Goal: Contribute content: Contribute content

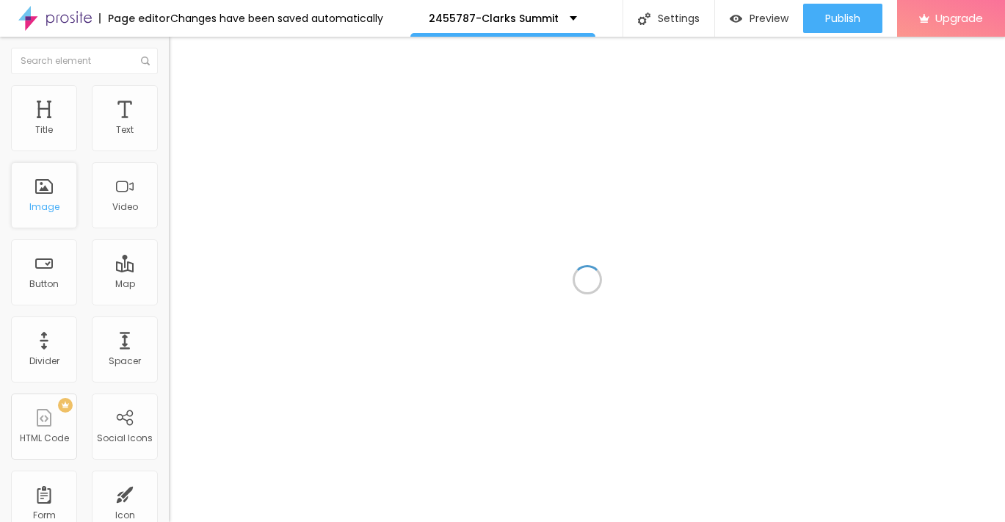
drag, startPoint x: 43, startPoint y: 186, endPoint x: 53, endPoint y: 186, distance: 9.5
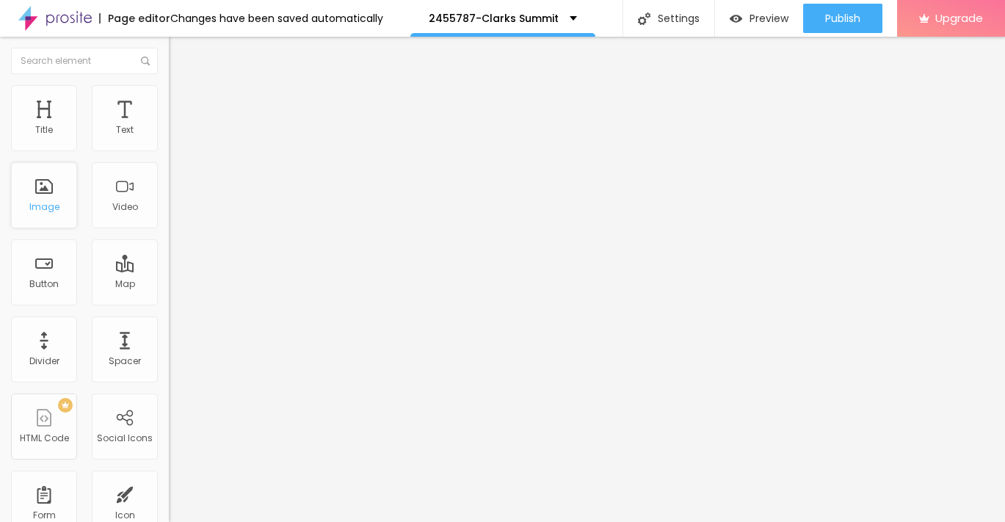
click at [40, 207] on div "Image" at bounding box center [44, 207] width 30 height 10
click at [169, 126] on span "Add image" at bounding box center [199, 120] width 60 height 12
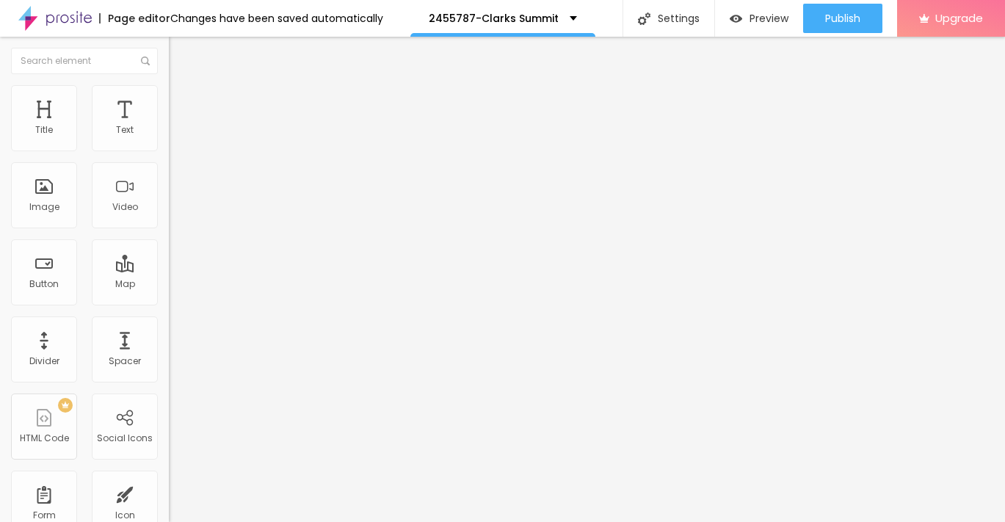
click at [169, 126] on span "Add image" at bounding box center [199, 120] width 60 height 12
click at [169, 91] on img at bounding box center [175, 91] width 13 height 13
type input "95"
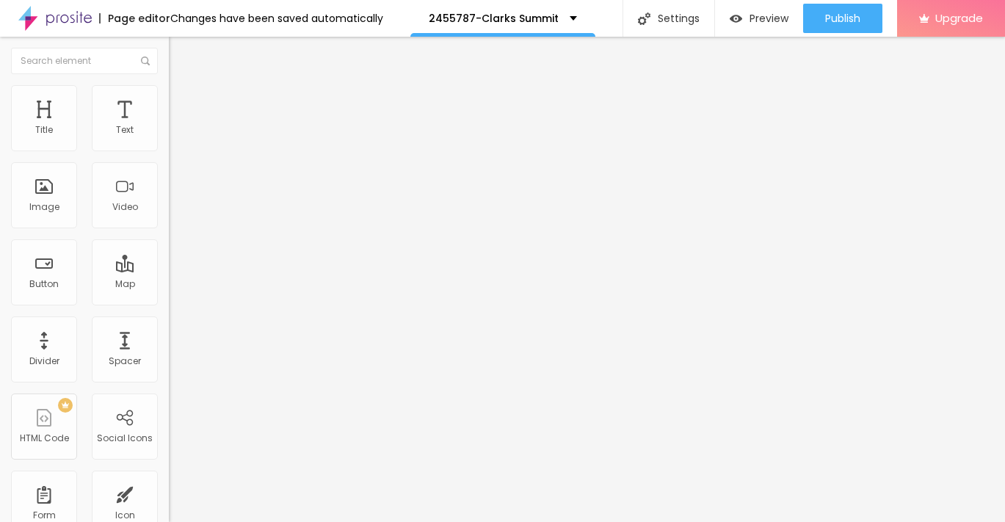
type input "95"
type input "90"
type input "85"
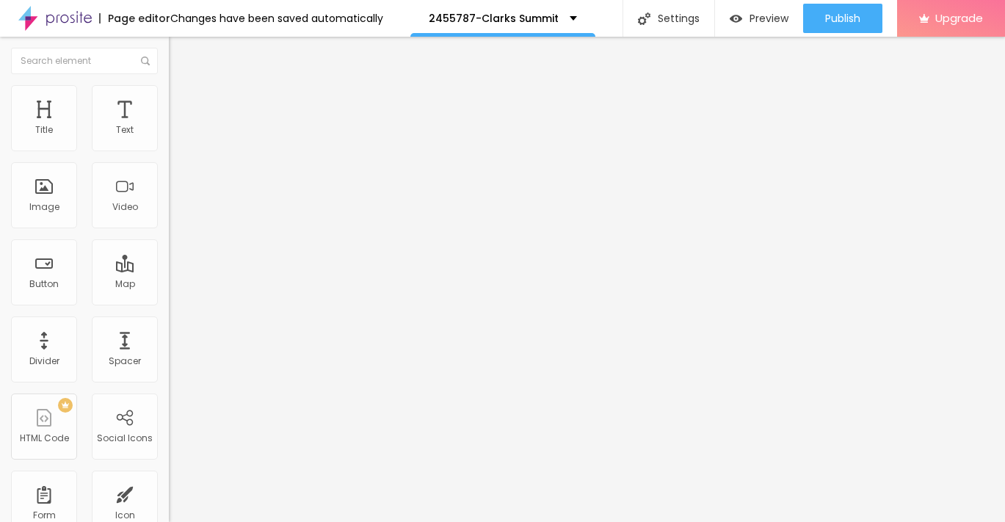
type input "80"
type input "75"
type input "70"
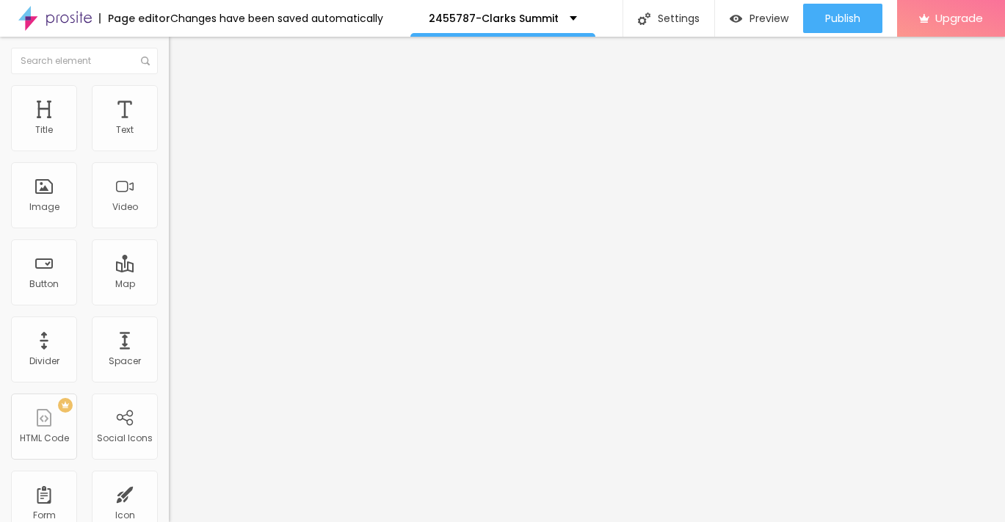
type input "70"
type input "65"
type input "60"
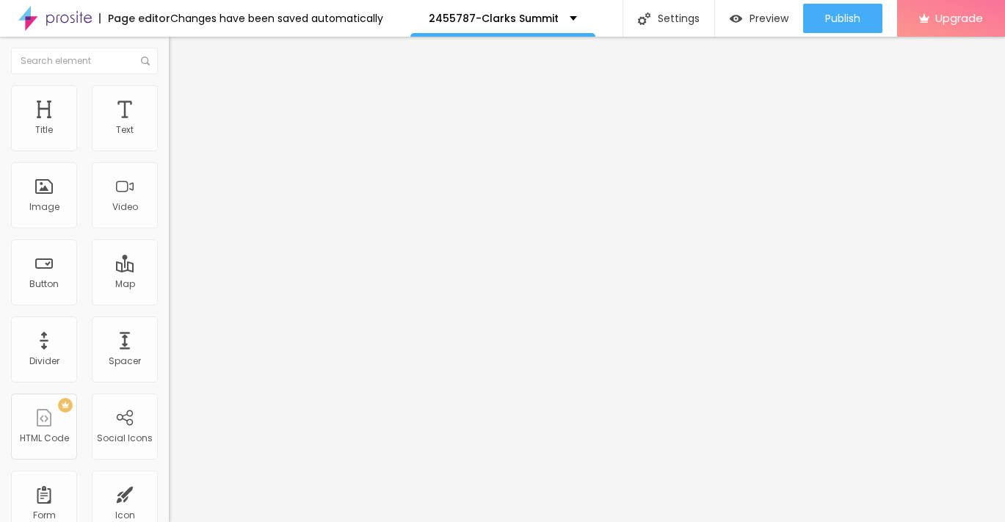
type input "55"
type input "50"
type input "45"
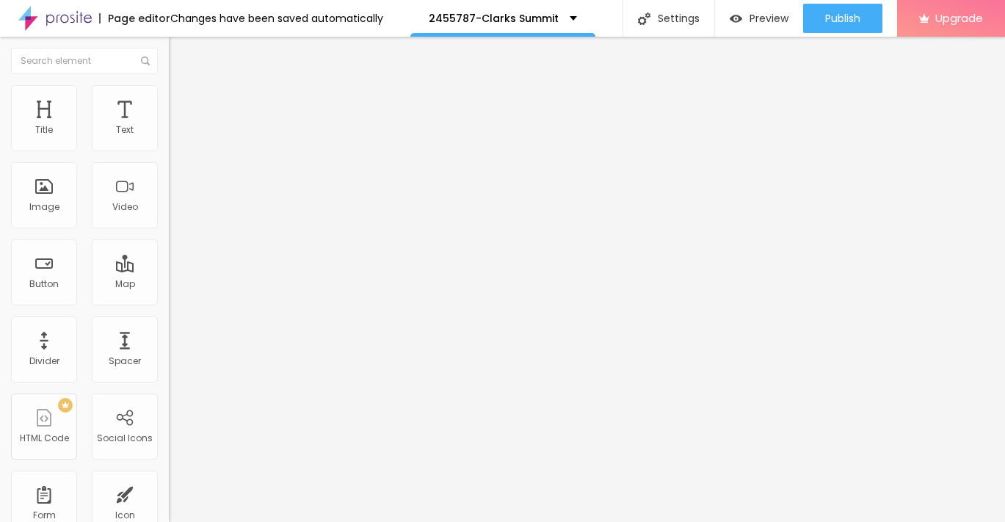
type input "45"
type input "40"
type input "35"
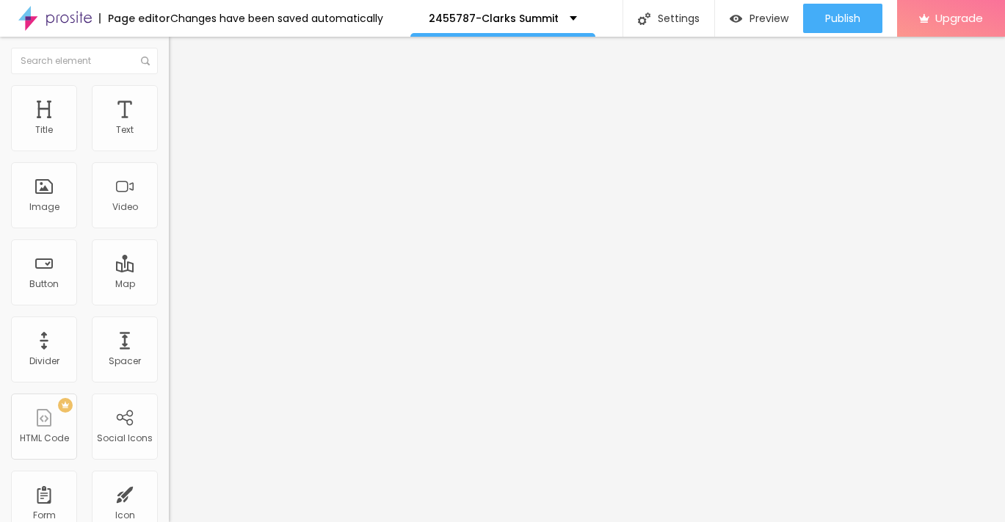
type input "30"
type input "25"
type input "20"
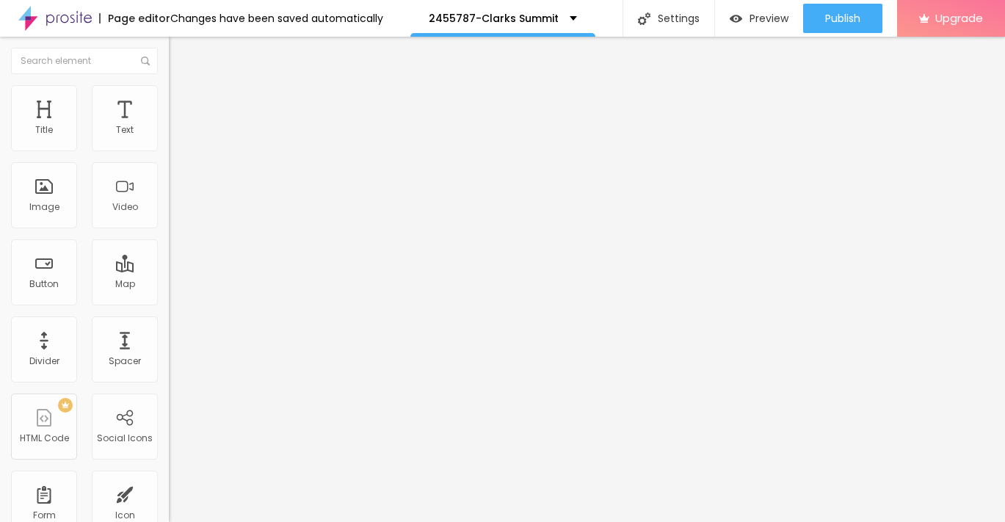
type input "20"
type input "15"
type input "10"
drag, startPoint x: 154, startPoint y: 156, endPoint x: -7, endPoint y: 160, distance: 161.6
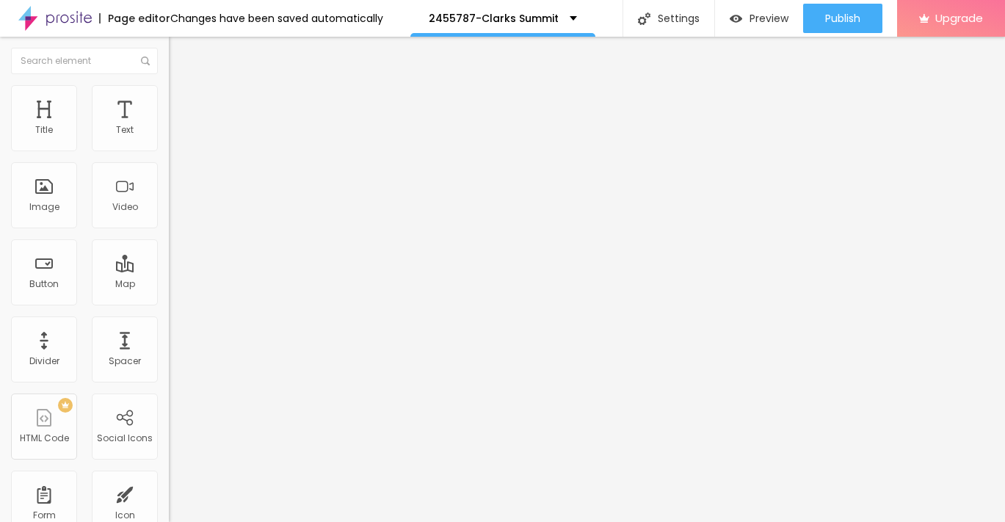
type input "10"
click at [169, 151] on input "range" at bounding box center [216, 145] width 95 height 12
click at [169, 59] on button "Edit Image" at bounding box center [253, 54] width 169 height 34
click at [130, 131] on div "Text" at bounding box center [125, 130] width 18 height 10
click at [175, 137] on icon "button" at bounding box center [179, 132] width 9 height 9
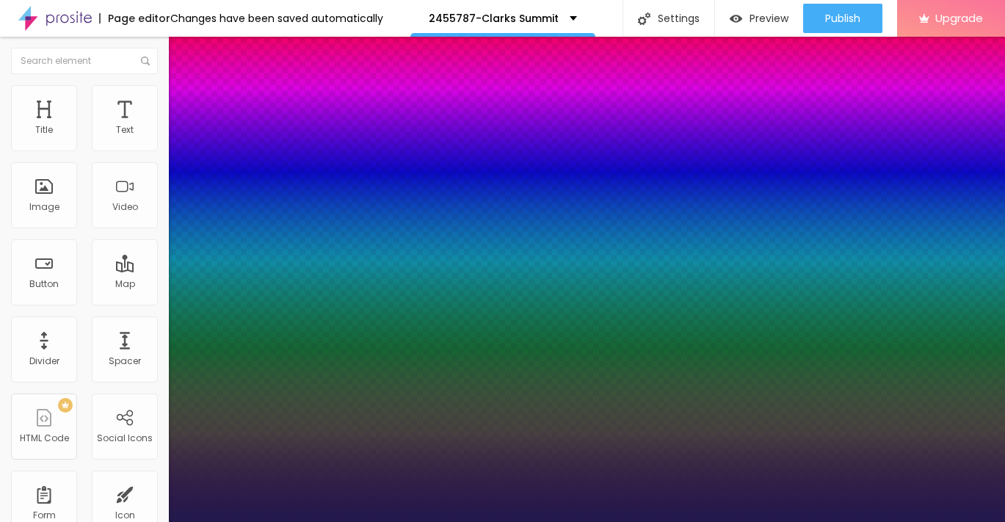
type input "1"
type input "13"
type input "1"
type input "15"
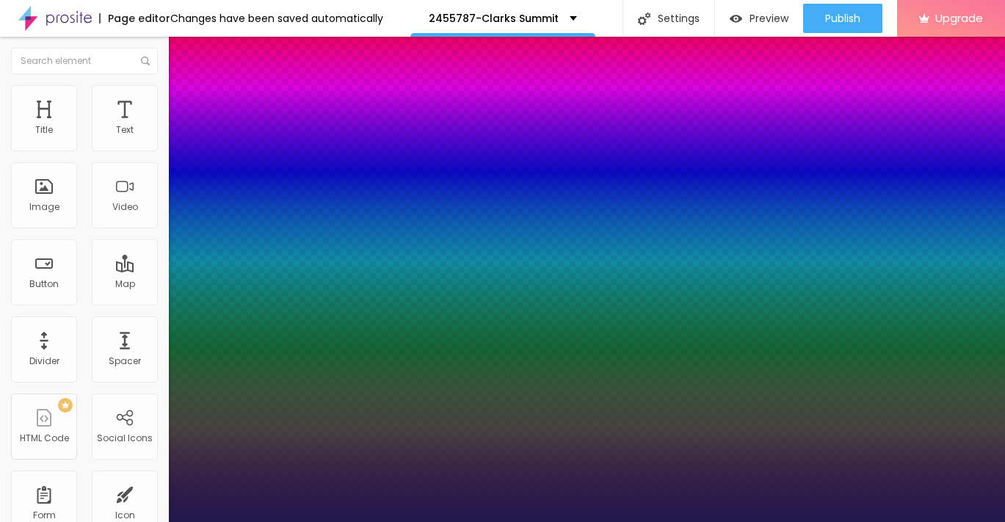
type input "15"
type input "1"
type input "16"
type input "1"
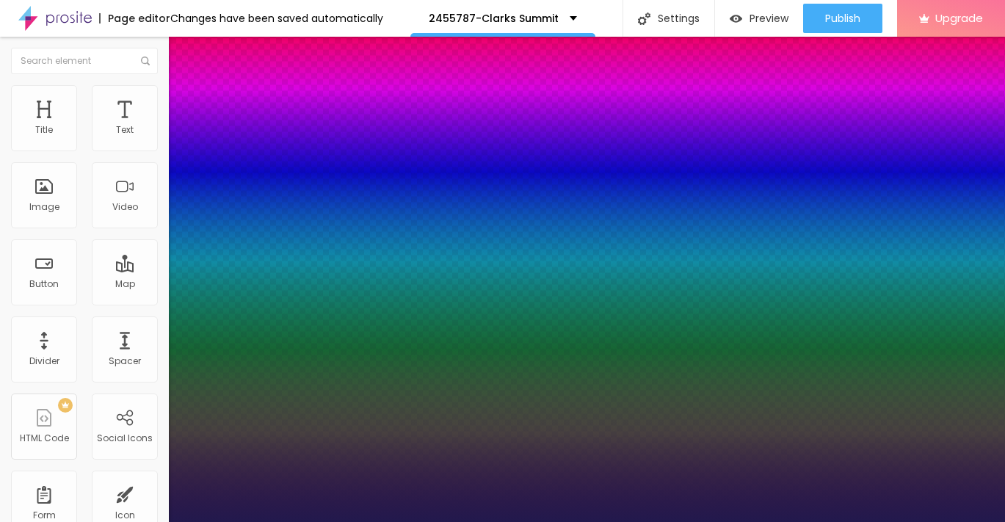
type input "17"
type input "1"
type input "18"
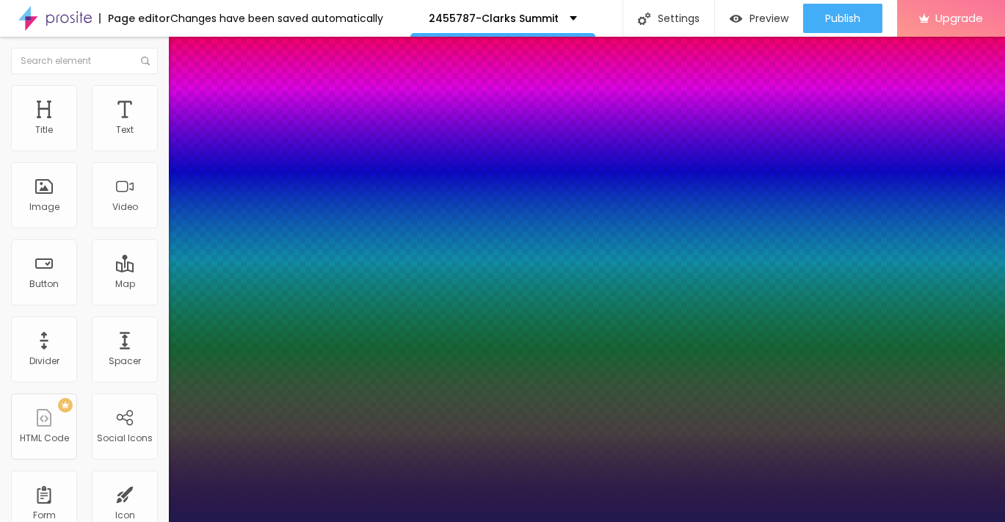
type input "1"
type input "19"
type input "1"
type input "20"
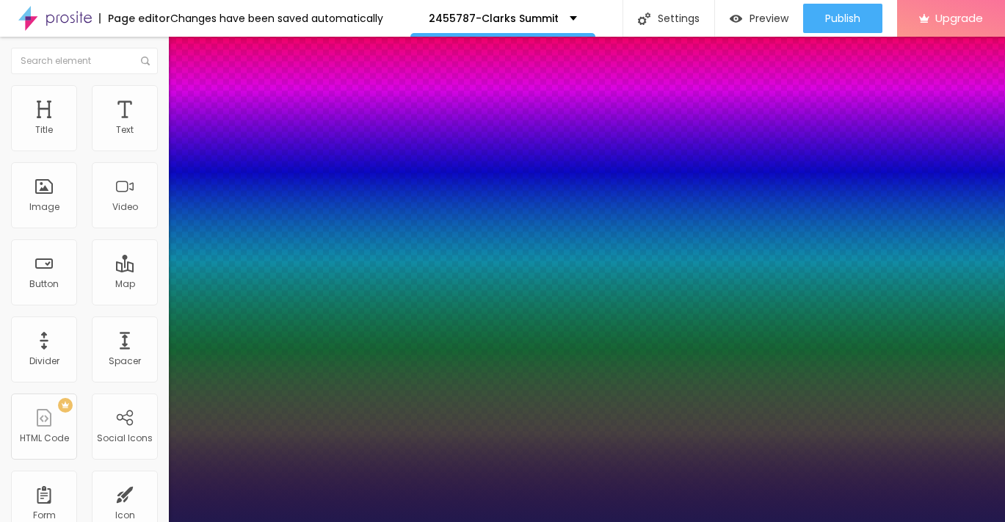
type input "20"
type input "1"
type input "21"
type input "1"
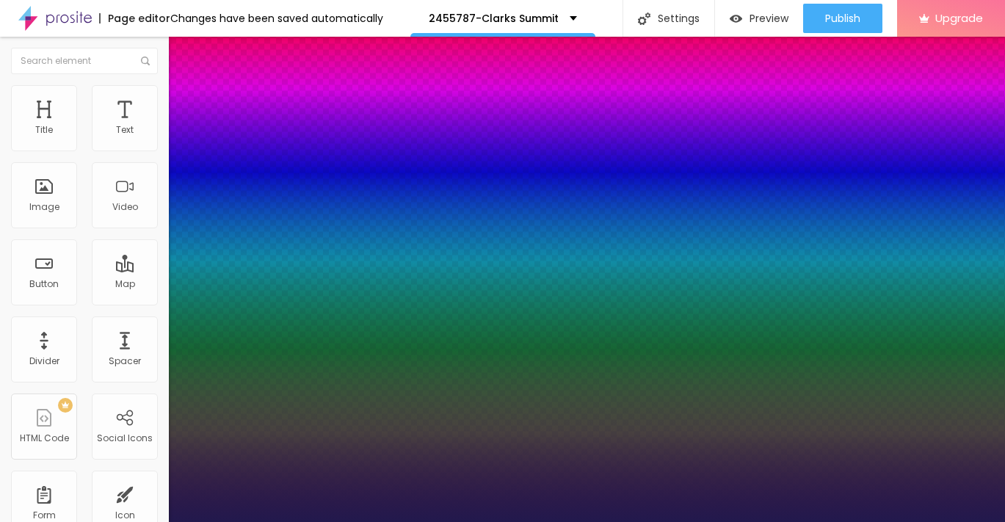
type input "22"
type input "1"
type input "23"
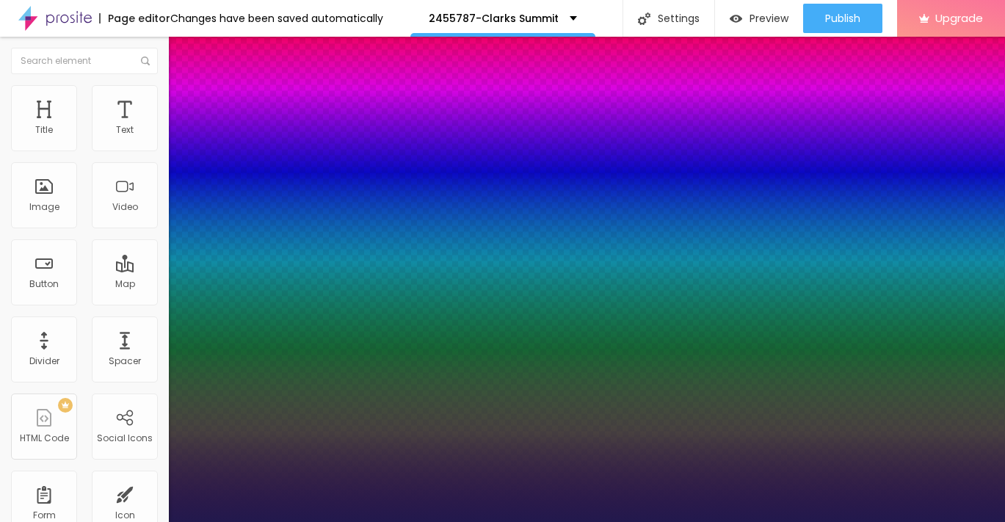
type input "1"
type input "24"
type input "1"
type input "25"
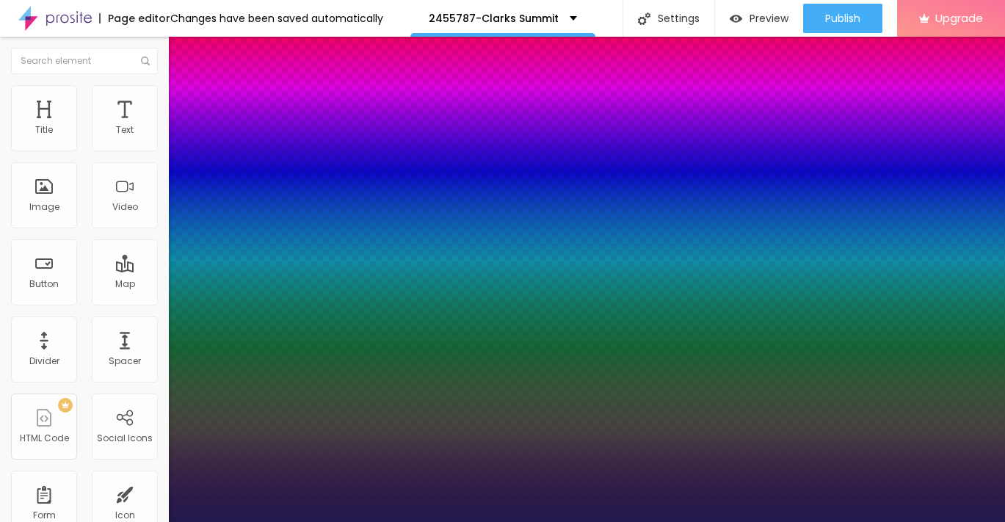
type input "25"
type input "1"
drag, startPoint x: 193, startPoint y: 251, endPoint x: 208, endPoint y: 252, distance: 14.7
type input "25"
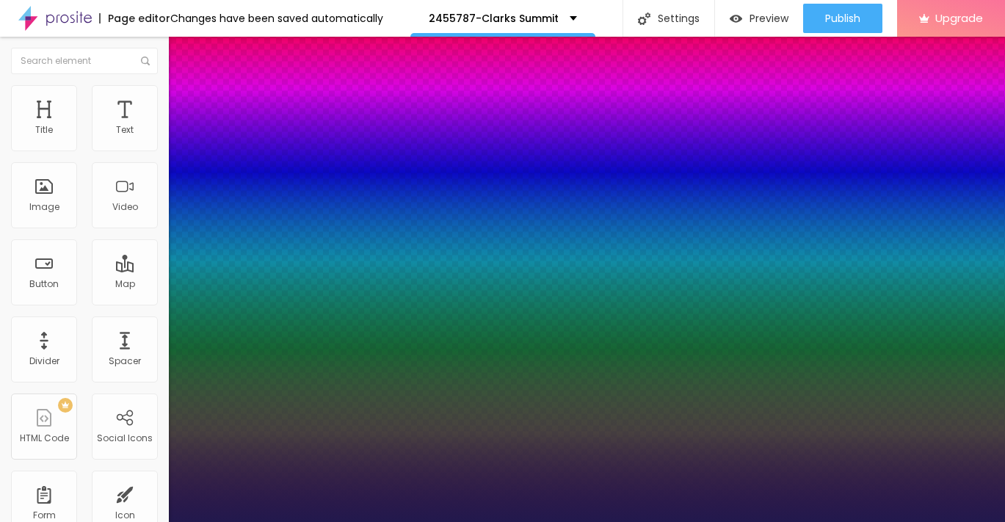
type input "1"
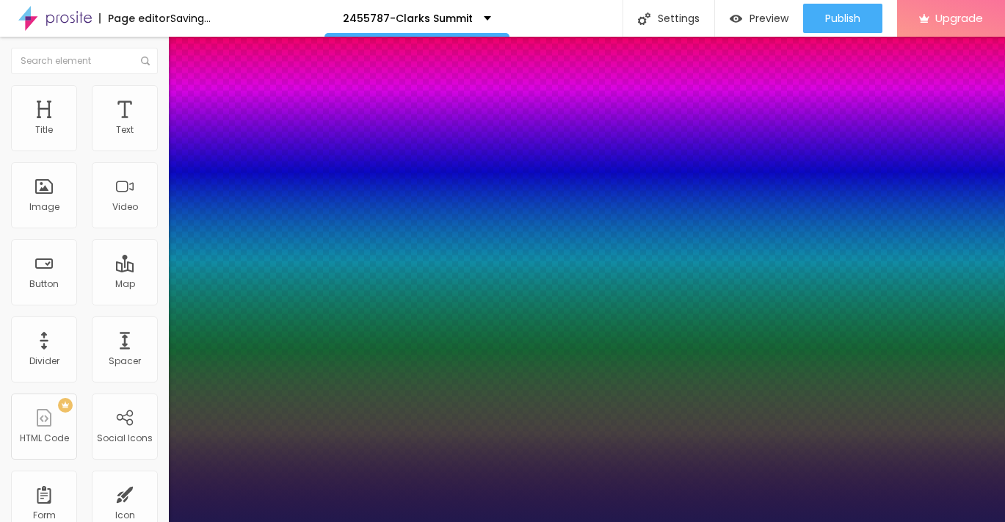
click at [432, 521] on div at bounding box center [502, 522] width 1005 height 0
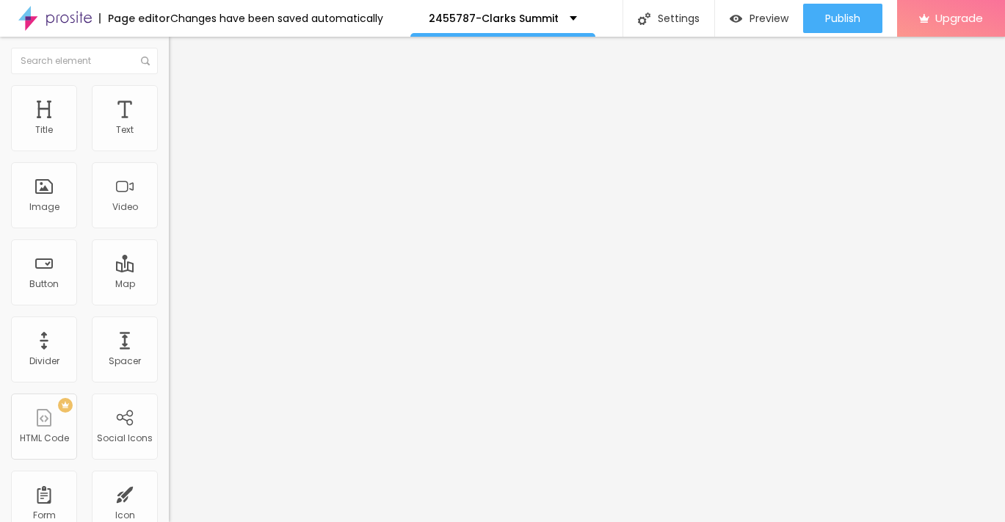
click at [180, 48] on img "button" at bounding box center [186, 54] width 12 height 12
click at [169, 138] on input "Click me" at bounding box center [257, 130] width 176 height 15
paste input "→ VIEW DOCUMENT HERE"
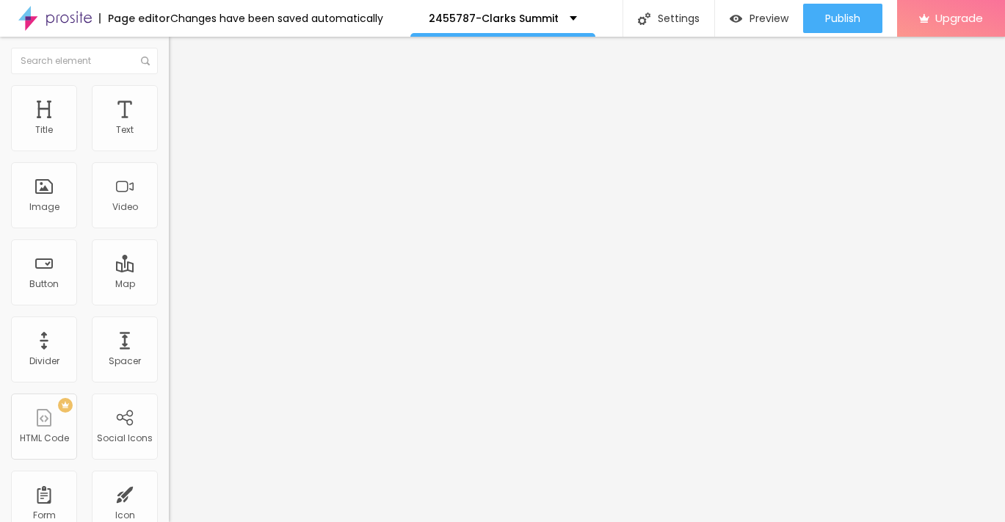
type input "→ VIEW DOCUMENT HERE"
click at [169, 303] on input "https://" at bounding box center [257, 295] width 176 height 15
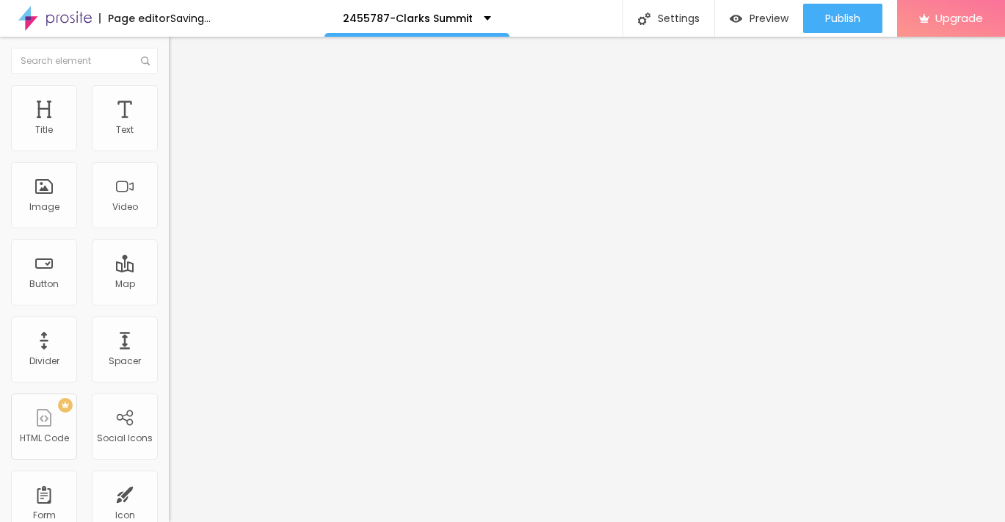
click at [169, 303] on input "https://" at bounding box center [257, 295] width 176 height 15
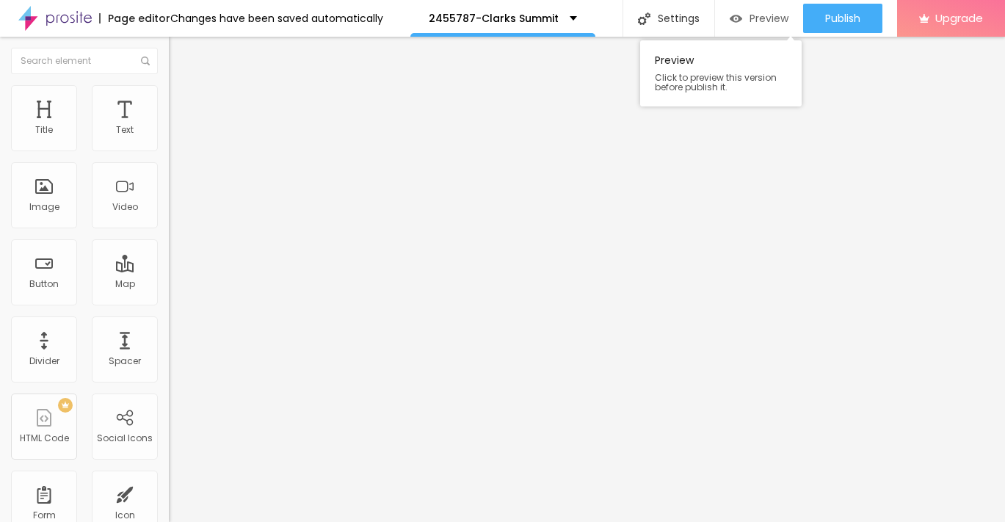
paste input "[URL][DOMAIN_NAME]"
type input "[URL][DOMAIN_NAME]"
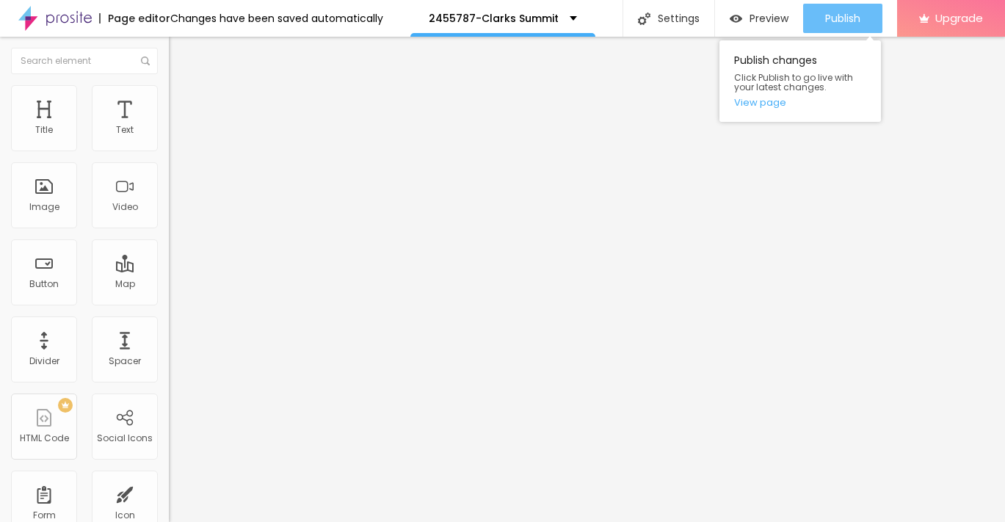
click at [826, 23] on span "Publish" at bounding box center [842, 18] width 35 height 12
